Goal: Task Accomplishment & Management: Manage account settings

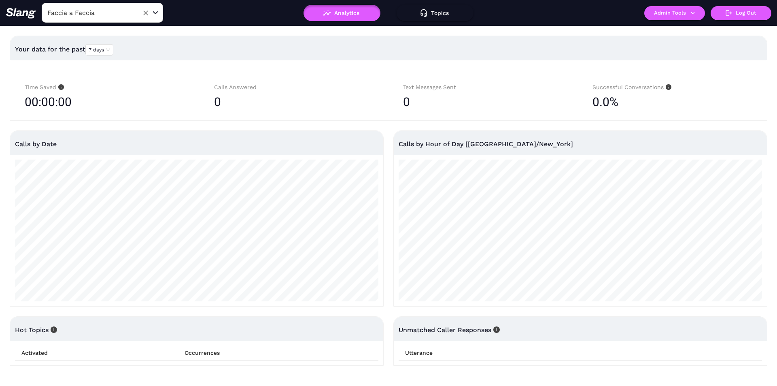
click at [116, 7] on input "Faccia a Faccia" at bounding box center [89, 12] width 89 height 13
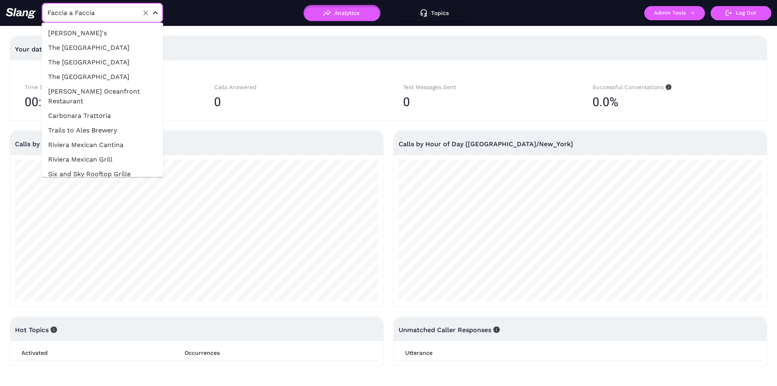
scroll to position [12991, 0]
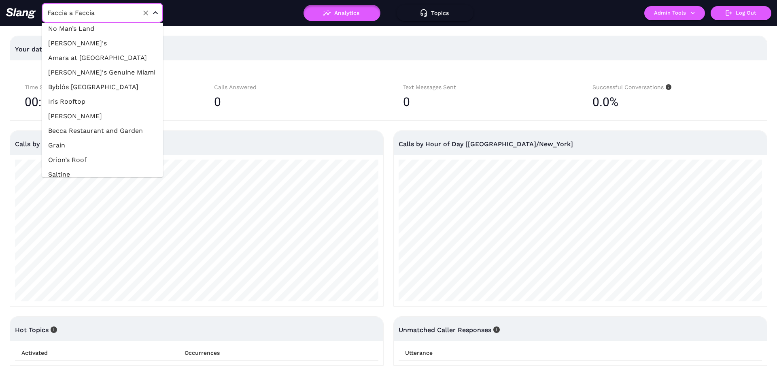
click at [98, 18] on input "Faccia a Faccia" at bounding box center [89, 12] width 89 height 13
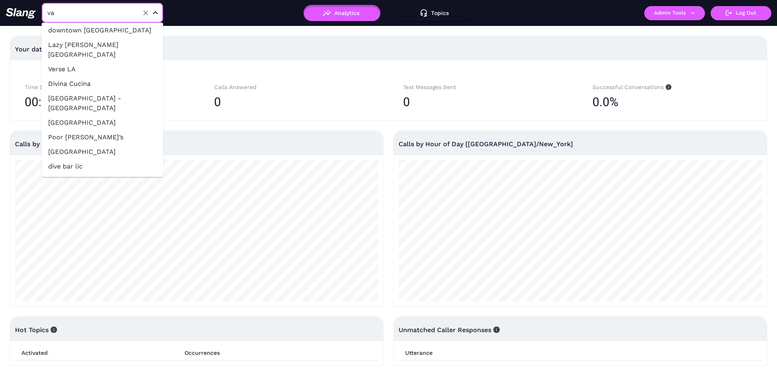
scroll to position [0, 0]
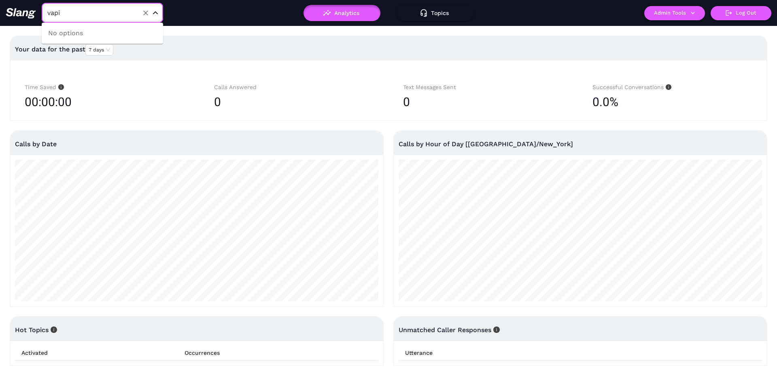
type input "vap"
click at [134, 12] on input "Faccia a Faccia" at bounding box center [89, 12] width 89 height 13
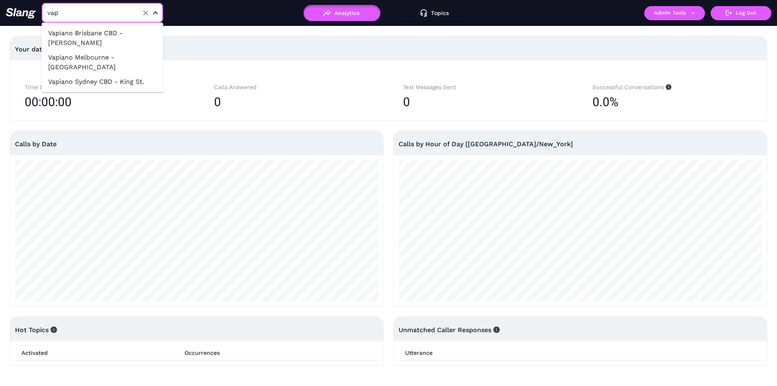
type input "vapi"
click at [101, 81] on li "Vapiano Sydney CBD - King St." at bounding box center [102, 81] width 121 height 15
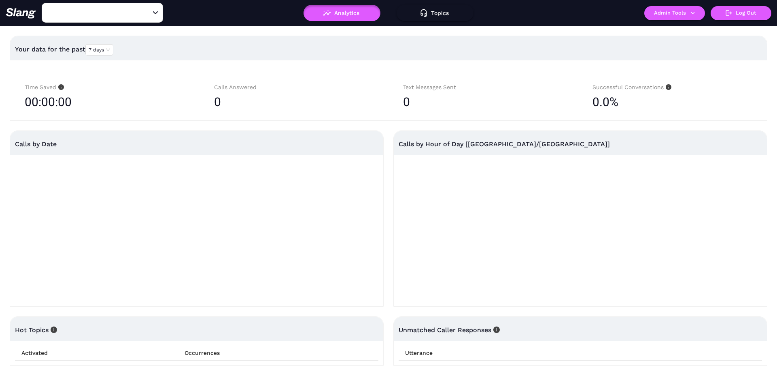
type input "Vapiano Sydney CBD - King St."
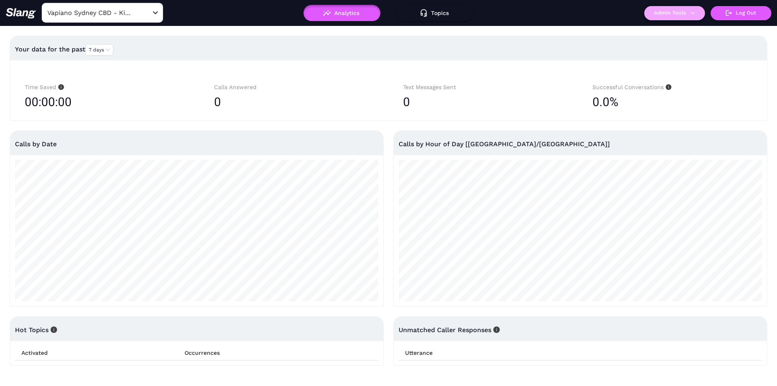
click at [680, 15] on button "Admin Tools" at bounding box center [675, 13] width 61 height 14
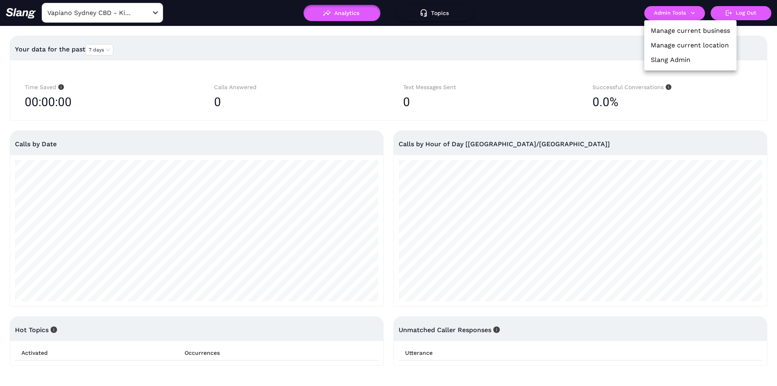
click at [664, 31] on link "Manage current business" at bounding box center [690, 31] width 79 height 10
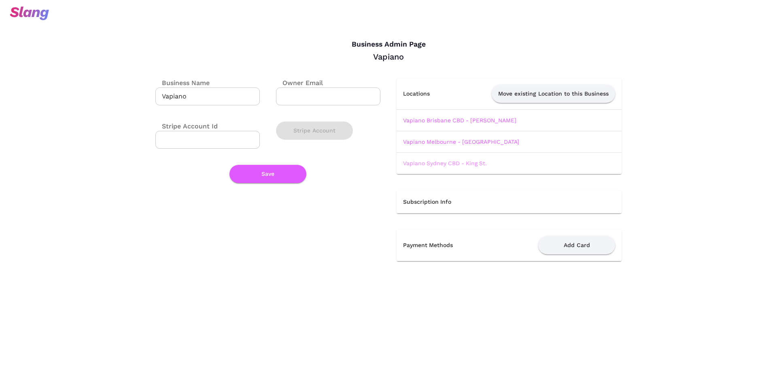
click at [460, 161] on link "Vapiano Sydney CBD - King St." at bounding box center [445, 163] width 84 height 6
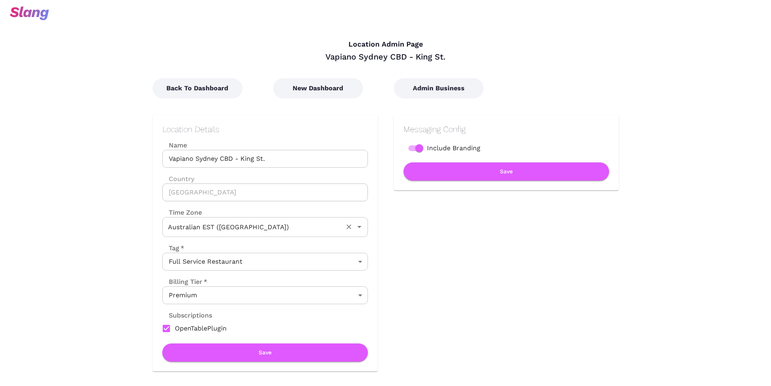
click at [267, 228] on input "Australian EST ([GEOGRAPHIC_DATA])" at bounding box center [254, 227] width 176 height 13
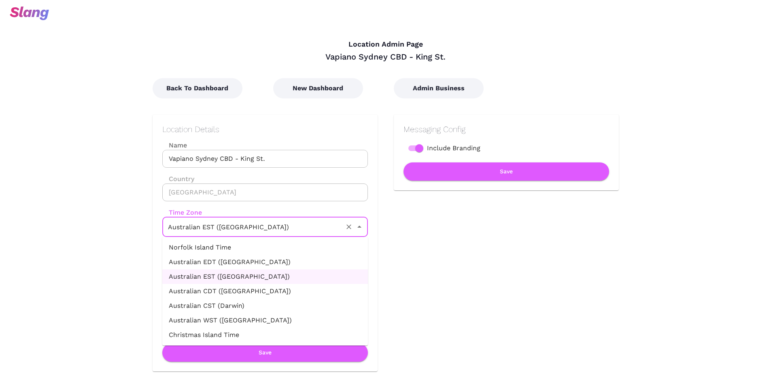
click at [243, 261] on li "Australian EDT ([GEOGRAPHIC_DATA])" at bounding box center [265, 262] width 206 height 15
type input "Australian EDT ([GEOGRAPHIC_DATA])"
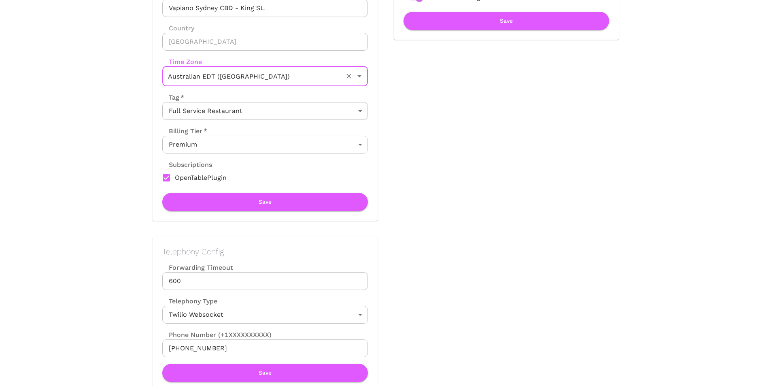
scroll to position [202, 0]
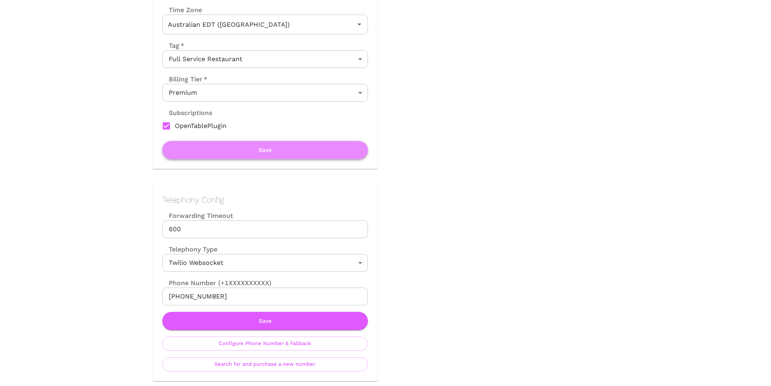
click at [289, 154] on button "Save" at bounding box center [265, 150] width 206 height 18
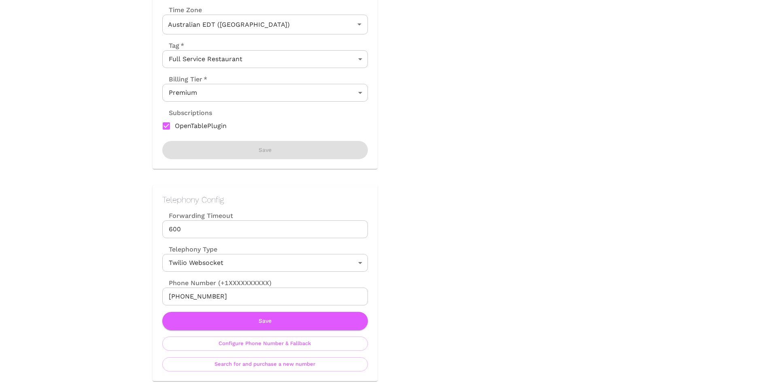
scroll to position [0, 0]
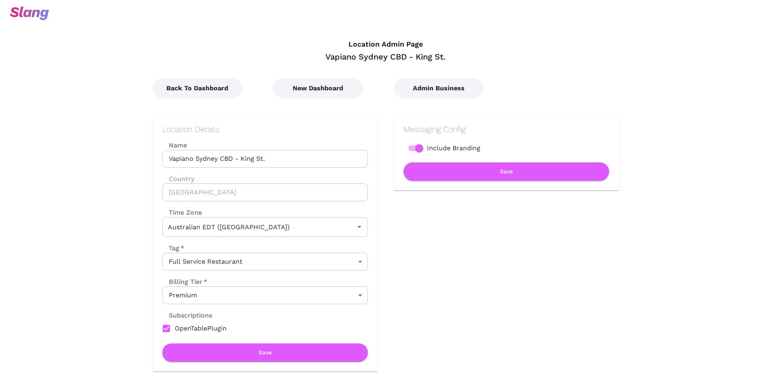
type input "Australian EDT ([GEOGRAPHIC_DATA])"
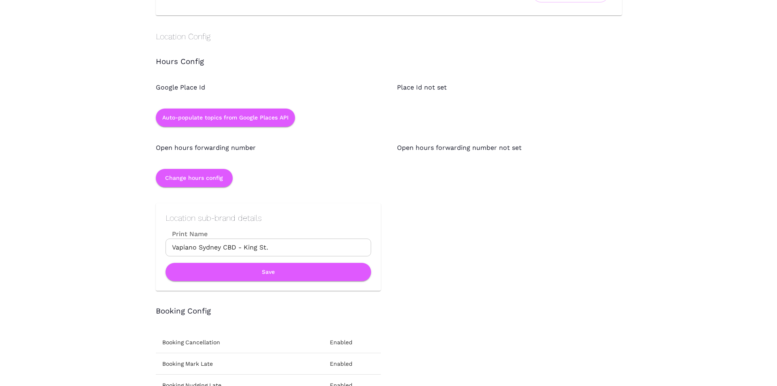
scroll to position [648, 0]
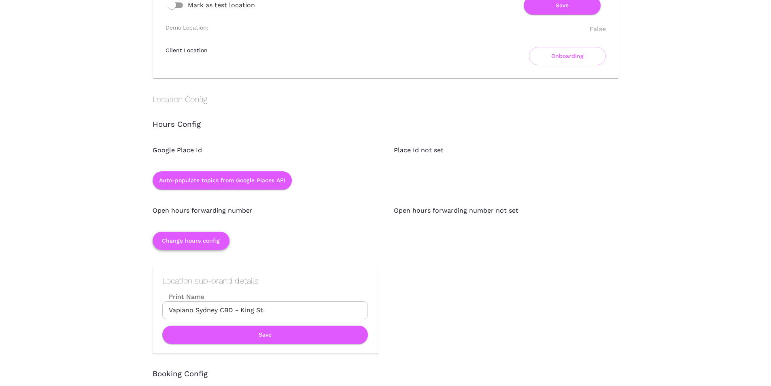
click at [203, 243] on button "Change hours config" at bounding box center [191, 241] width 77 height 18
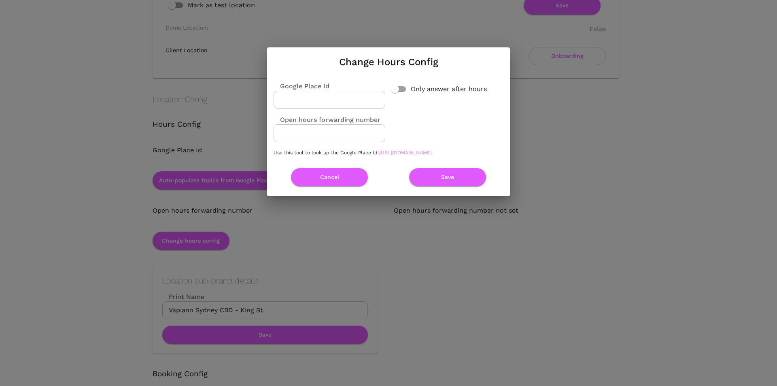
click at [379, 155] on link "[URL][DOMAIN_NAME]" at bounding box center [405, 153] width 53 height 6
click at [320, 91] on input "Google Place Id" at bounding box center [330, 100] width 112 height 18
paste input "ChIJv0FiaD-uEmsR8Kfkue5kxp4"
type input "ChIJv0FiaD-uEmsR8Kfkue5kxp4"
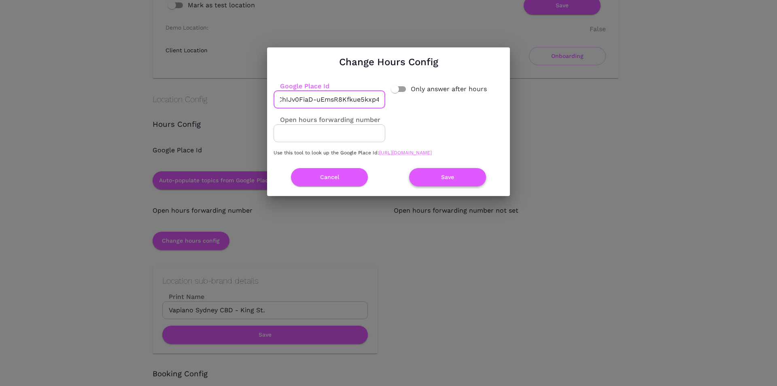
scroll to position [0, 0]
click at [426, 183] on button "Save" at bounding box center [447, 177] width 77 height 18
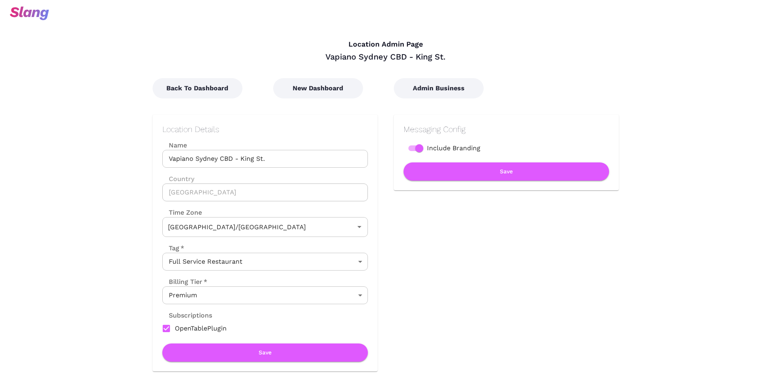
type input "Australian EDT ([GEOGRAPHIC_DATA])"
click at [424, 80] on button "Admin Business" at bounding box center [439, 88] width 90 height 20
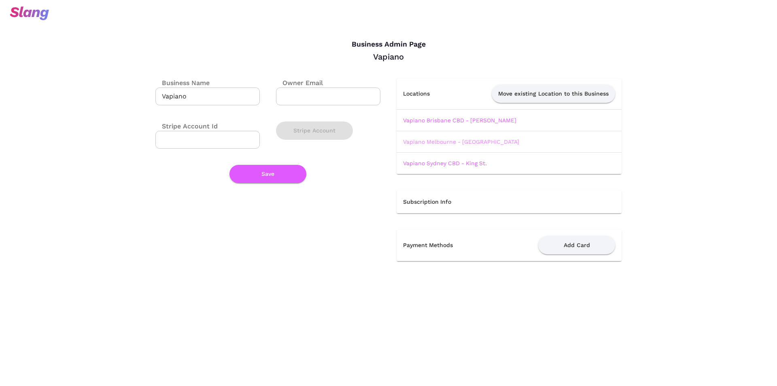
click at [464, 142] on link "Vapiano Melbourne - [GEOGRAPHIC_DATA]" at bounding box center [461, 141] width 116 height 6
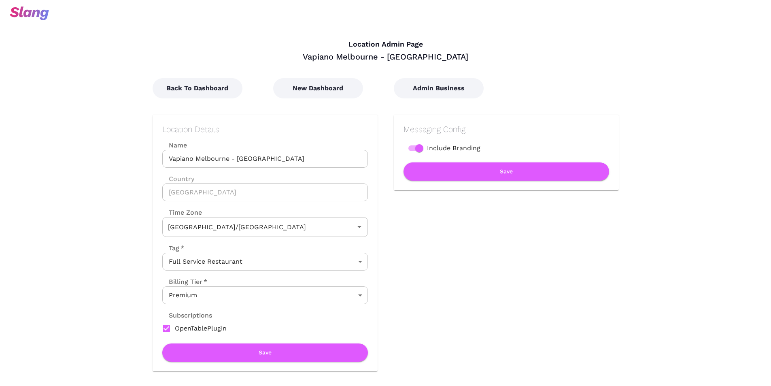
type input "Australian EST ([GEOGRAPHIC_DATA])"
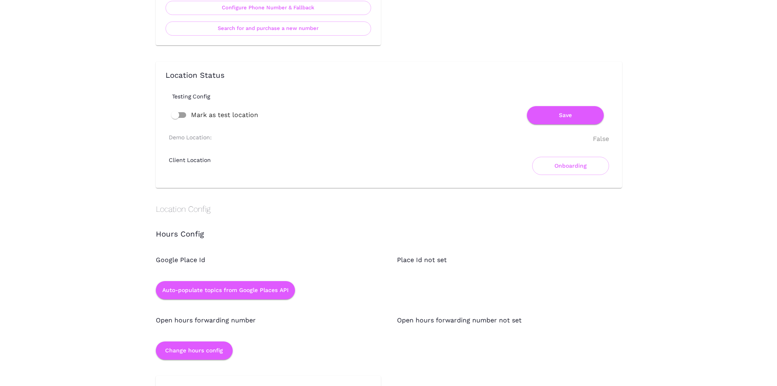
scroll to position [607, 0]
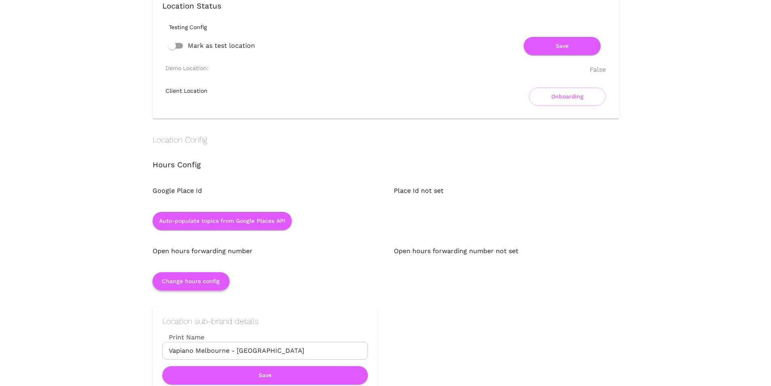
click at [208, 285] on button "Change hours config" at bounding box center [191, 281] width 77 height 18
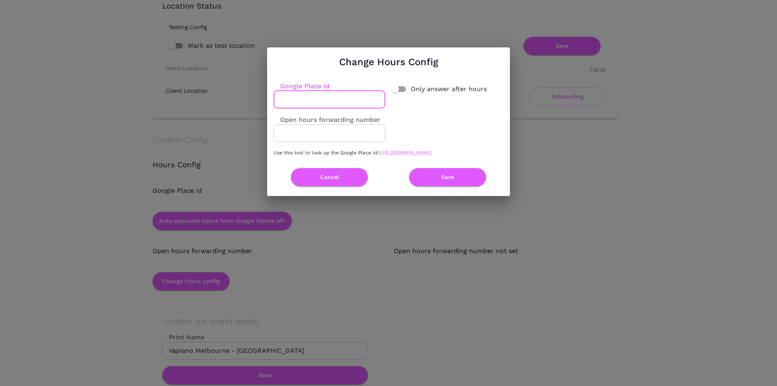
click at [341, 92] on input "Google Place Id" at bounding box center [330, 100] width 112 height 18
paste input "ChIJsdNEuMdC1moRvOsfbyI8suY"
type input "ChIJsdNEuMdC1moRvOsfbyI8suY"
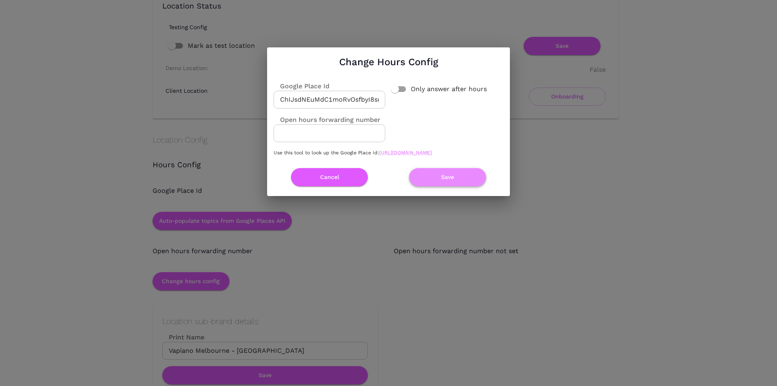
click at [440, 176] on button "Save" at bounding box center [447, 177] width 77 height 18
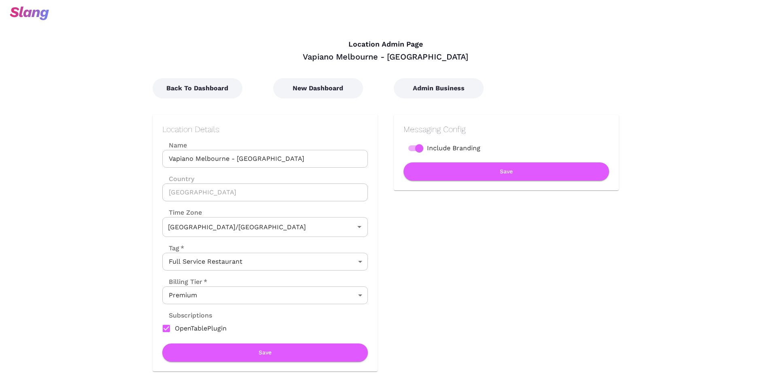
type input "Australian EST ([GEOGRAPHIC_DATA])"
click at [434, 90] on button "Admin Business" at bounding box center [439, 88] width 90 height 20
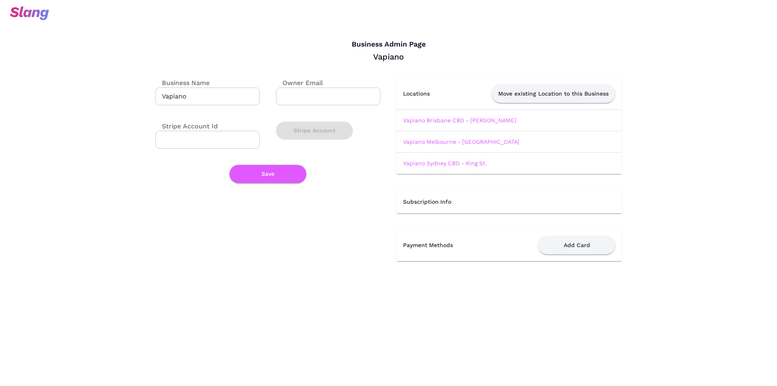
click at [475, 124] on td "Vapiano Brisbane CBD - [PERSON_NAME]" at bounding box center [509, 119] width 225 height 21
click at [476, 120] on link "Vapiano Brisbane CBD - [PERSON_NAME]" at bounding box center [459, 120] width 113 height 6
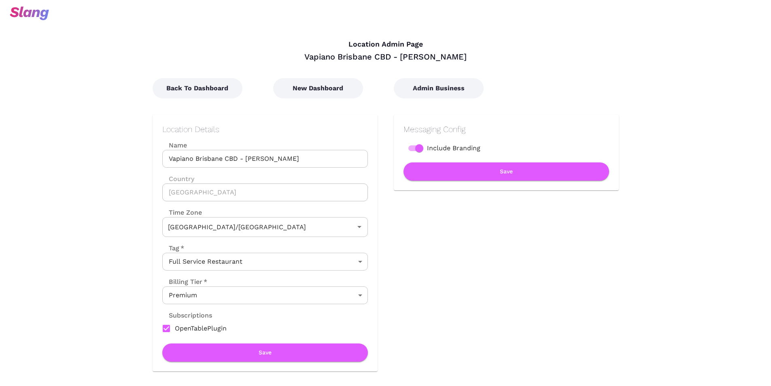
type input "Australian EST ([GEOGRAPHIC_DATA])"
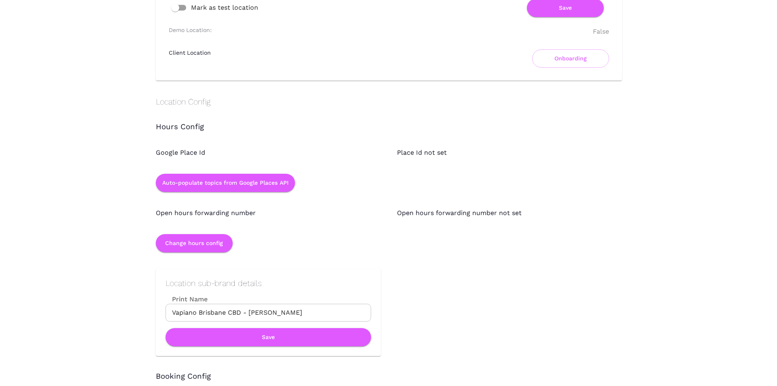
scroll to position [648, 0]
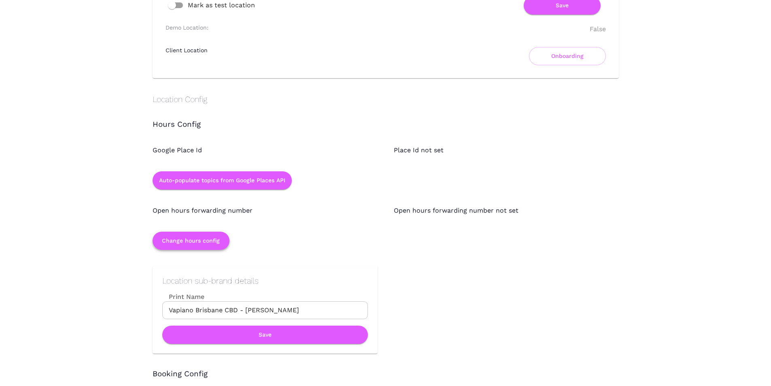
click at [193, 247] on button "Change hours config" at bounding box center [191, 241] width 77 height 18
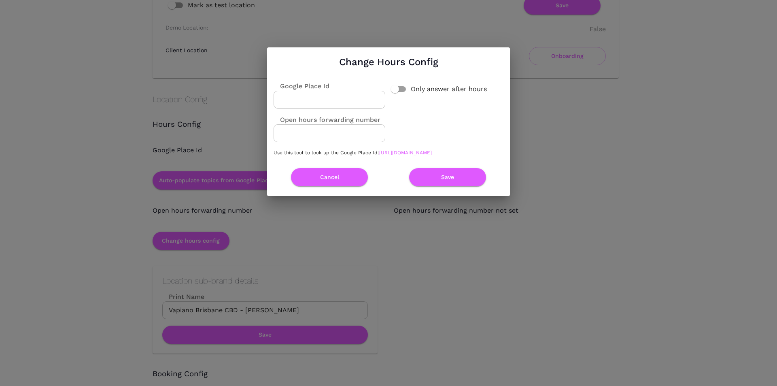
click at [310, 93] on input "Google Place Id" at bounding box center [330, 100] width 112 height 18
paste input "ChIJR62qrgRakWsRaFUzsXGO2a8"
type input "ChIJR62qrgRakWsRaFUzsXGO2a8"
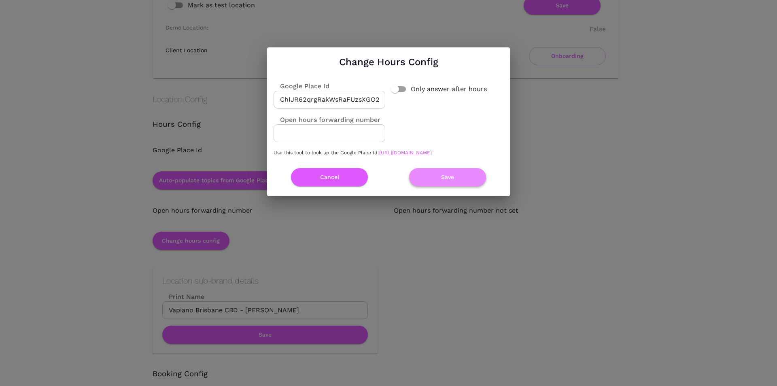
click at [422, 179] on button "Save" at bounding box center [447, 177] width 77 height 18
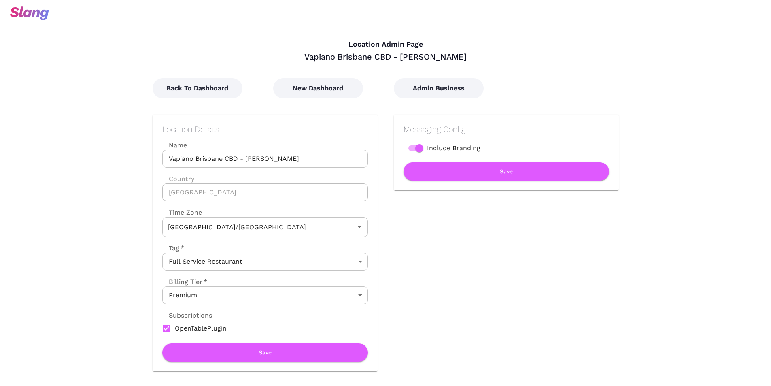
type input "Australian EST ([GEOGRAPHIC_DATA])"
